Goal: Book appointment/travel/reservation

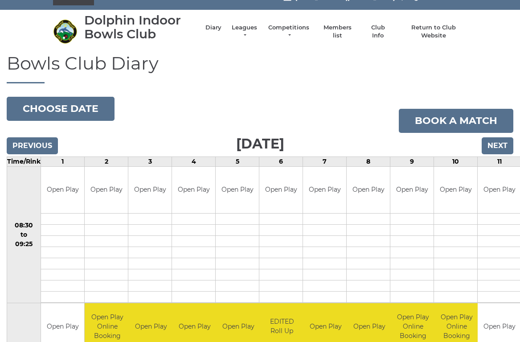
click at [505, 144] on input "Next" at bounding box center [498, 145] width 32 height 17
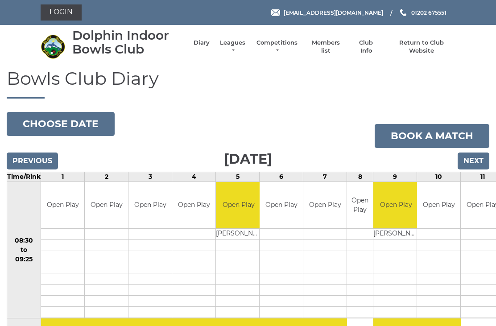
click at [475, 157] on input "Next" at bounding box center [474, 161] width 32 height 17
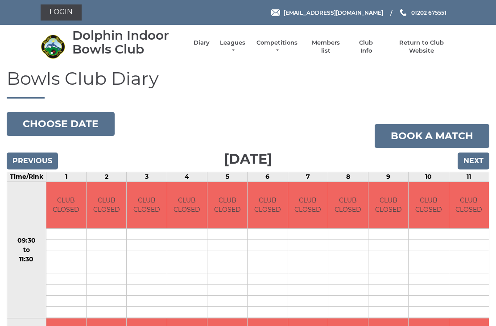
click at [478, 160] on input "Next" at bounding box center [474, 161] width 32 height 17
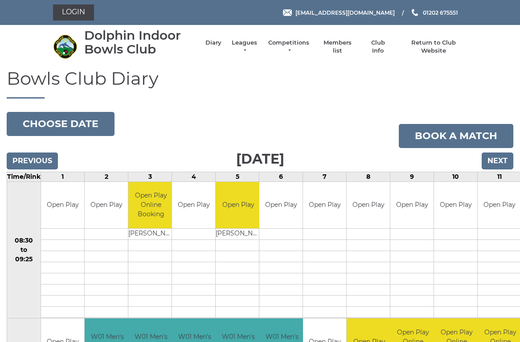
click at [295, 45] on link "Competitions" at bounding box center [289, 47] width 43 height 16
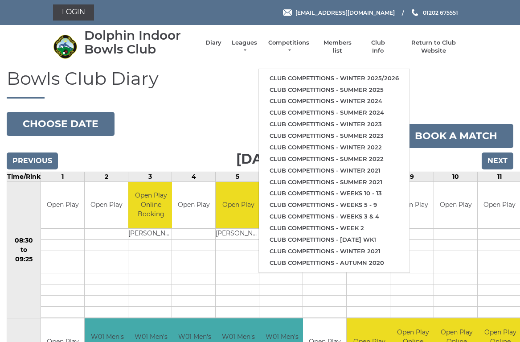
click at [435, 76] on h1 "Bowls Club Diary" at bounding box center [260, 84] width 507 height 30
